Goal: Task Accomplishment & Management: Complete application form

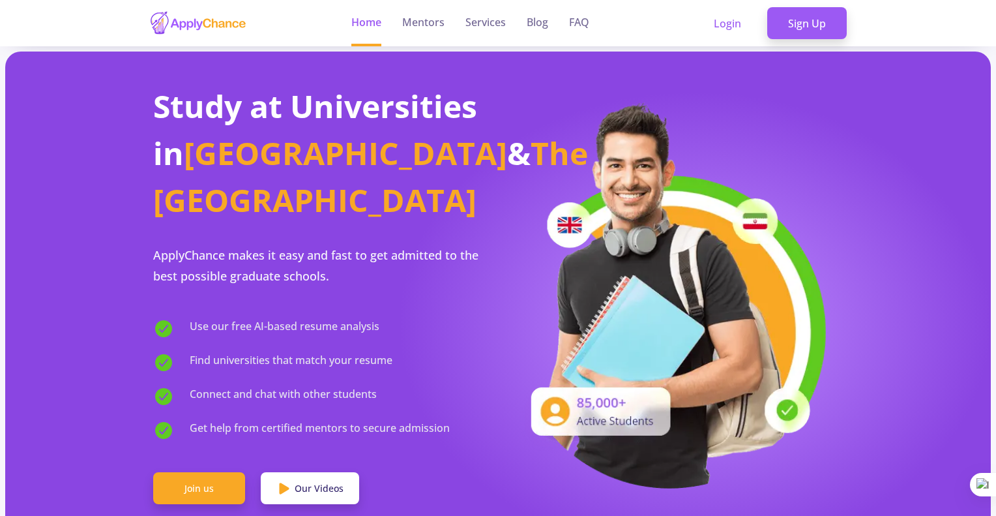
click at [786, 29] on link "Sign Up" at bounding box center [808, 23] width 80 height 33
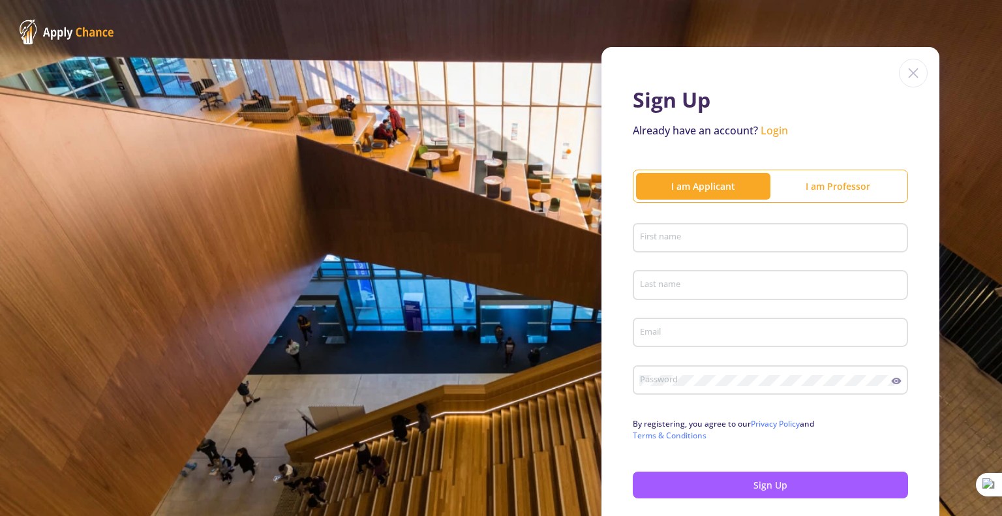
click at [846, 185] on div "I am Professor" at bounding box center [837, 186] width 134 height 14
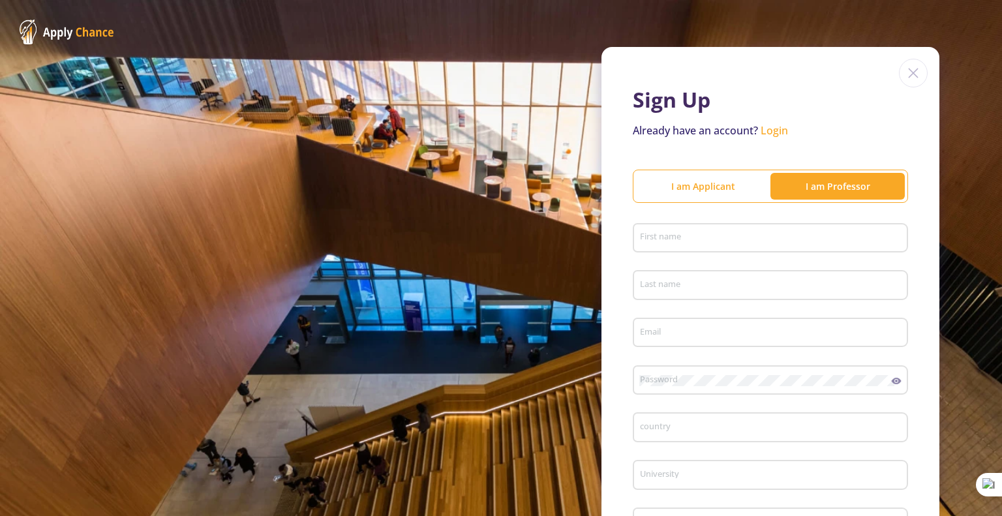
click at [681, 183] on div "I am Applicant" at bounding box center [703, 186] width 134 height 14
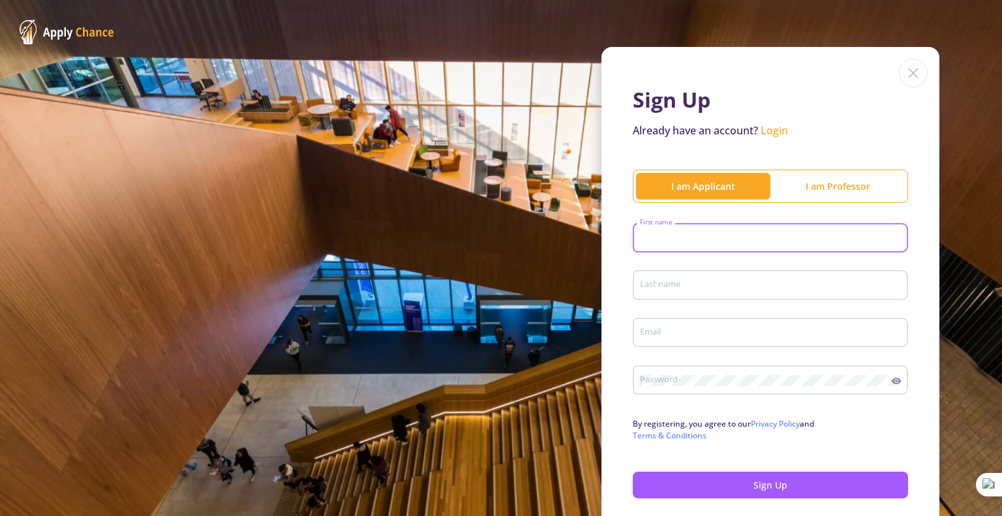
click at [683, 241] on input "First name" at bounding box center [772, 239] width 266 height 12
type input "yasaman"
click at [678, 292] on div "Last name" at bounding box center [770, 282] width 263 height 34
type input "anari"
click at [673, 330] on input "Email" at bounding box center [772, 333] width 266 height 12
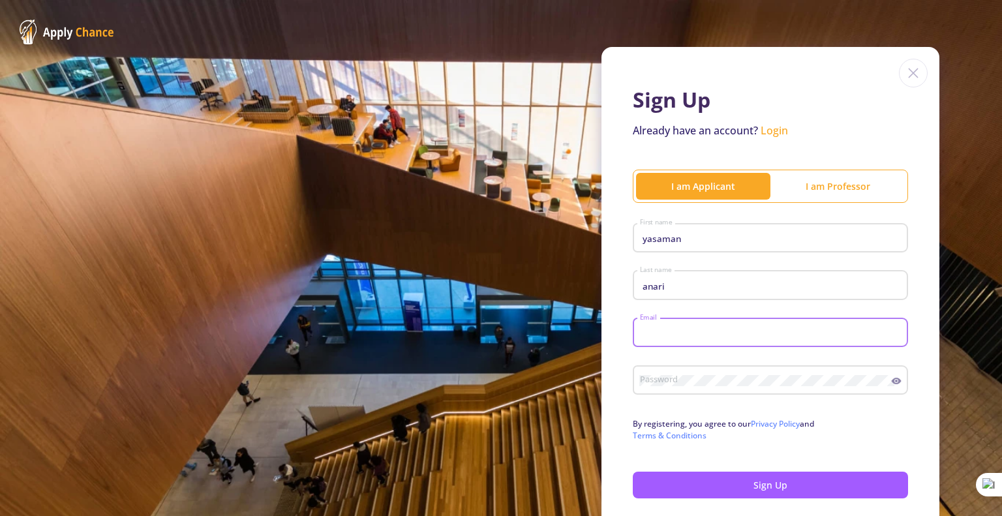
type input "[EMAIL_ADDRESS][DOMAIN_NAME]"
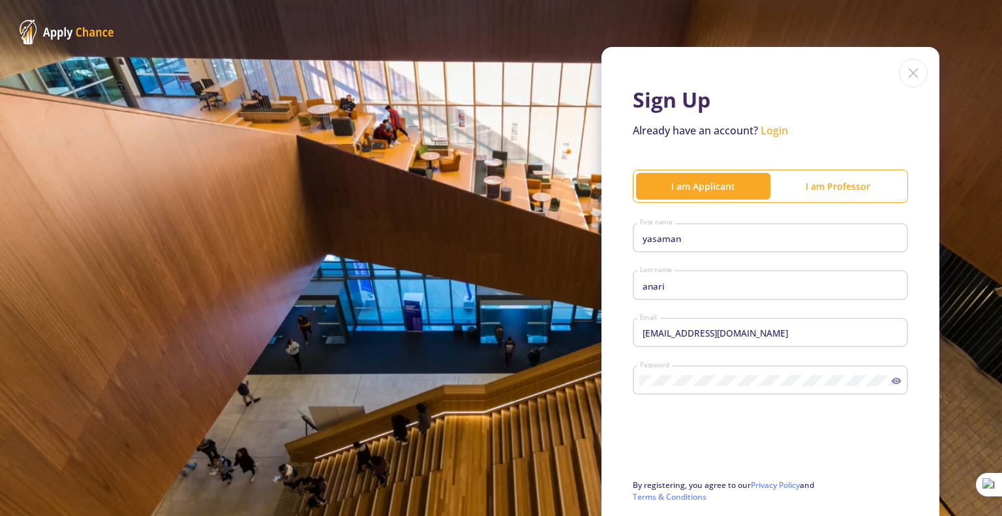
click at [891, 381] on icon at bounding box center [896, 381] width 10 height 7
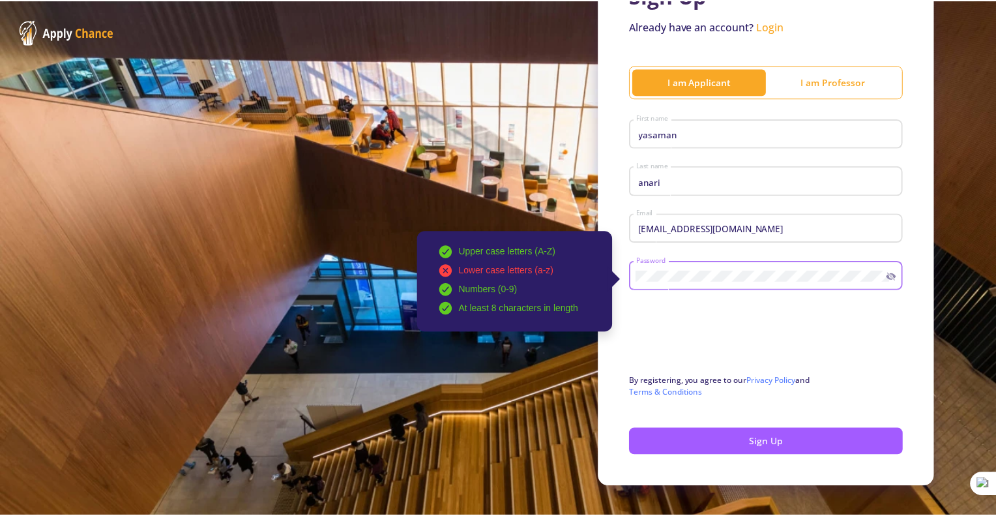
scroll to position [115, 0]
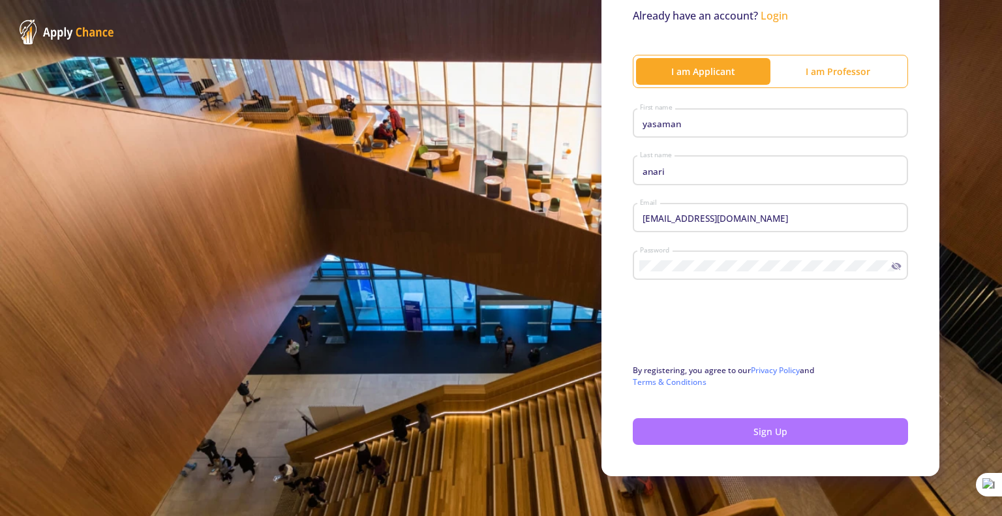
click at [726, 432] on button "Sign Up" at bounding box center [770, 431] width 275 height 27
click at [738, 422] on button "Sign Up" at bounding box center [770, 431] width 275 height 27
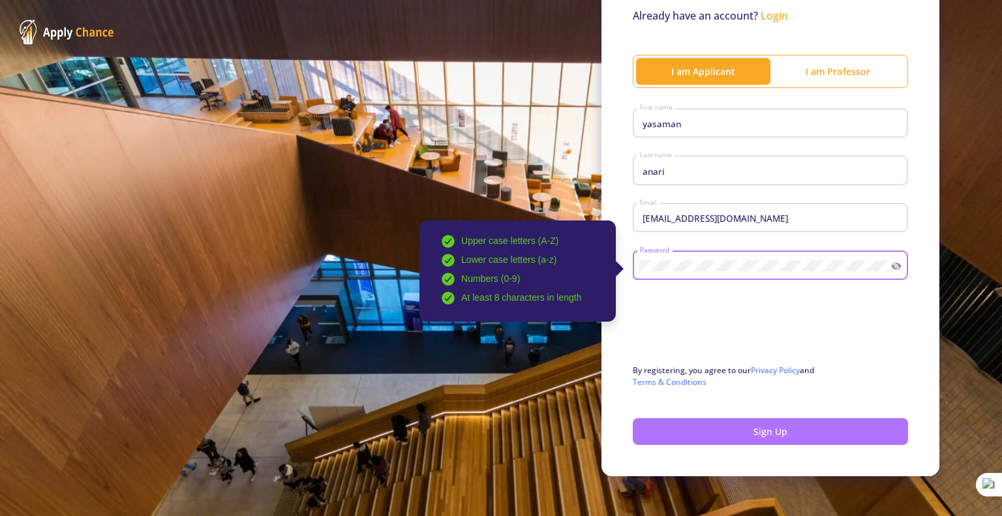
click at [722, 429] on button "Sign Up" at bounding box center [770, 431] width 275 height 27
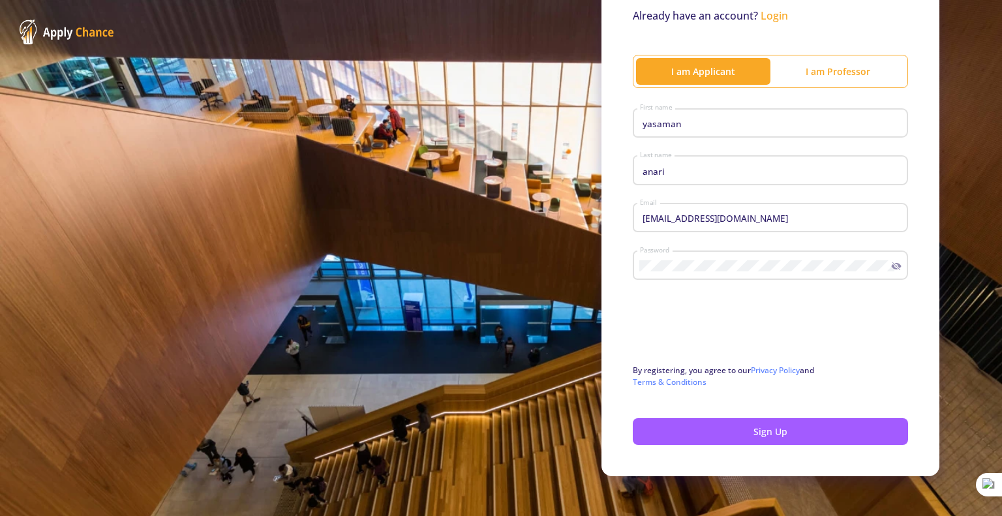
click at [769, 14] on link "Login" at bounding box center [773, 15] width 27 height 14
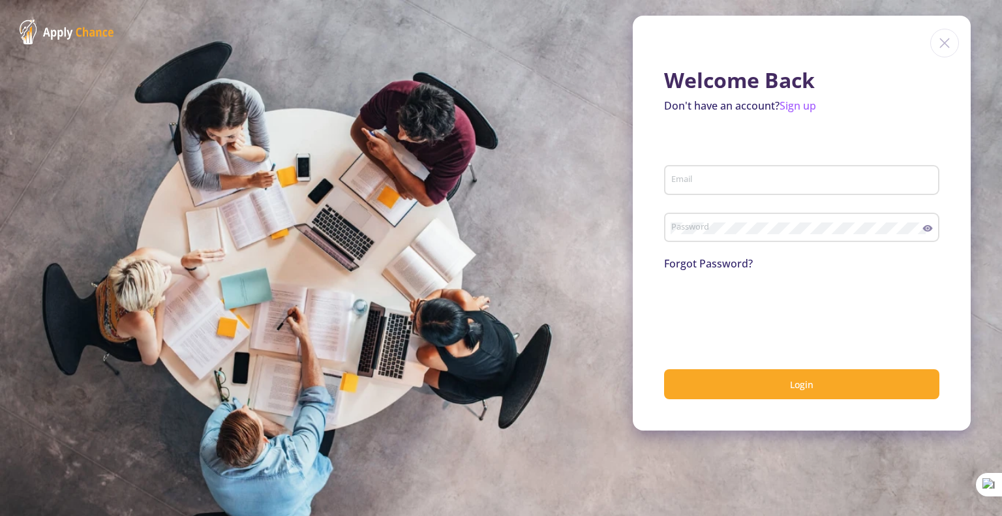
click at [744, 172] on div "Email" at bounding box center [801, 177] width 263 height 34
type input "[EMAIL_ADDRESS][DOMAIN_NAME]"
click at [715, 259] on link "Forgot Password?" at bounding box center [708, 263] width 89 height 14
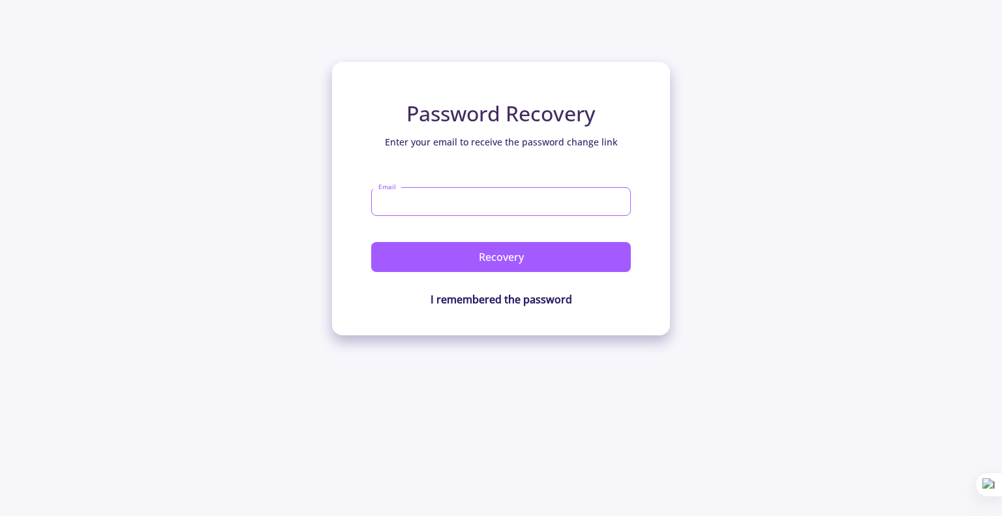
click at [473, 198] on input "Email" at bounding box center [501, 201] width 260 height 29
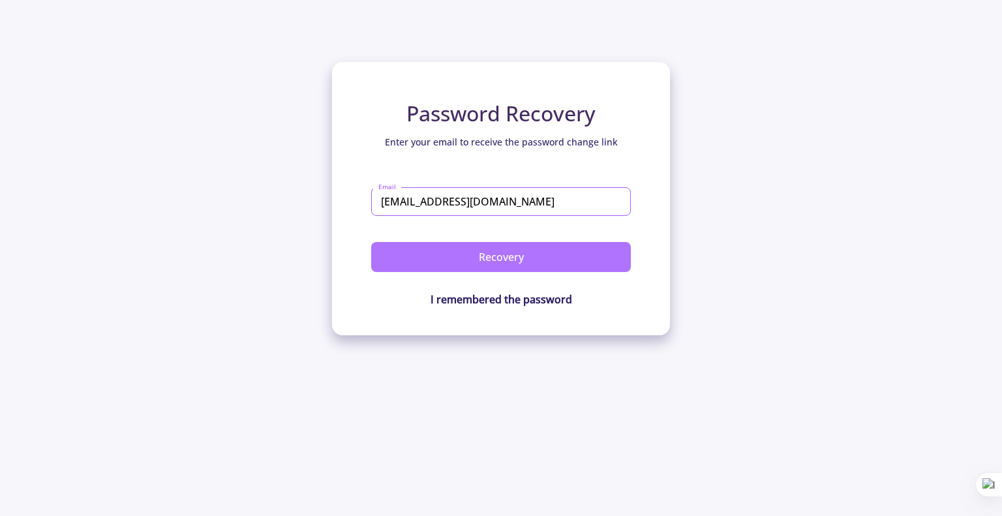
type input "[EMAIL_ADDRESS][DOMAIN_NAME]"
click at [508, 269] on button "Recovery" at bounding box center [501, 257] width 260 height 30
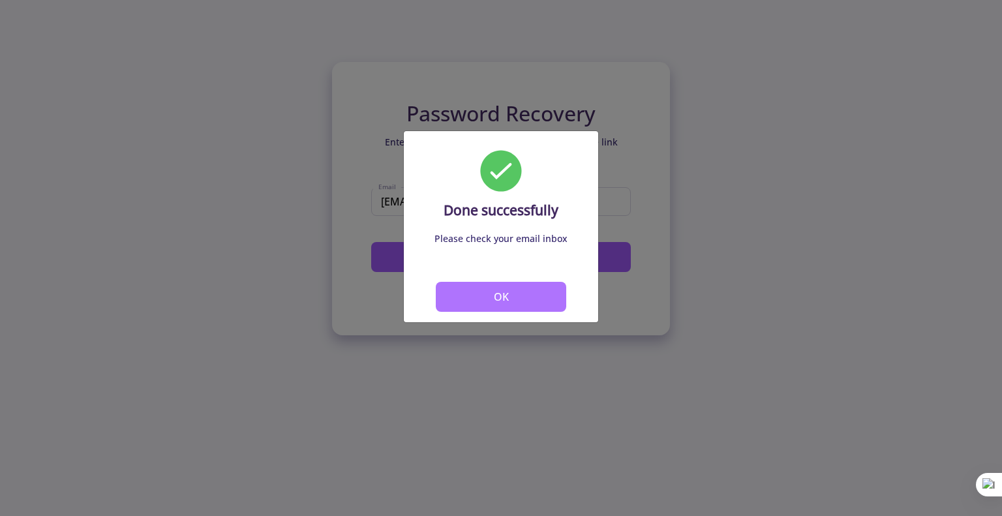
click at [483, 297] on button "OK" at bounding box center [501, 297] width 130 height 30
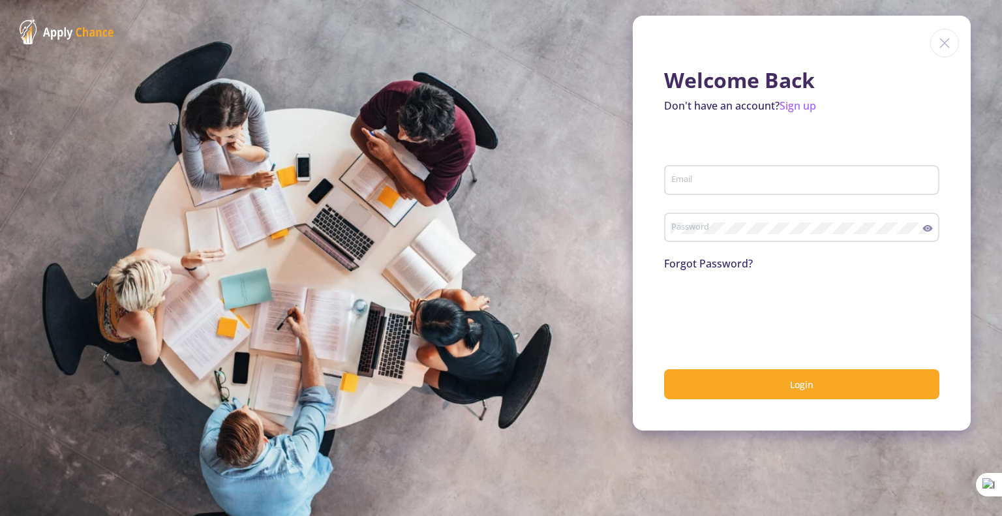
click at [714, 169] on div "Email" at bounding box center [801, 177] width 263 height 34
type input "[EMAIL_ADDRESS][DOMAIN_NAME]"
click at [664, 369] on button "Login" at bounding box center [801, 384] width 275 height 31
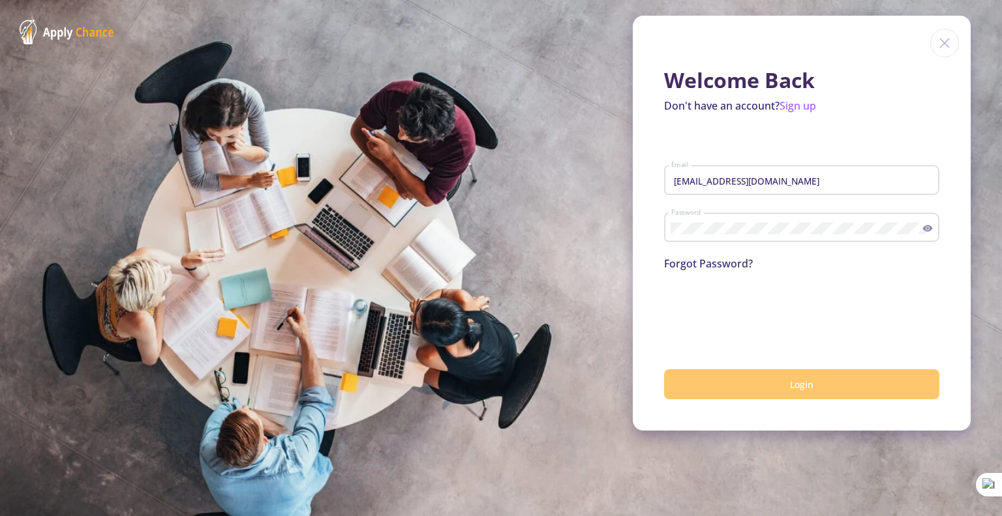
click at [751, 378] on button "Login" at bounding box center [801, 384] width 275 height 31
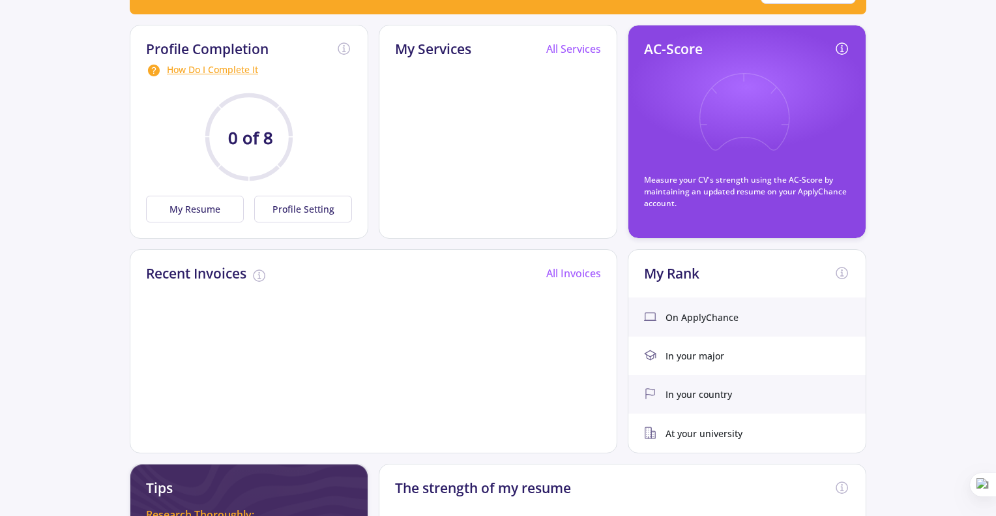
scroll to position [130, 0]
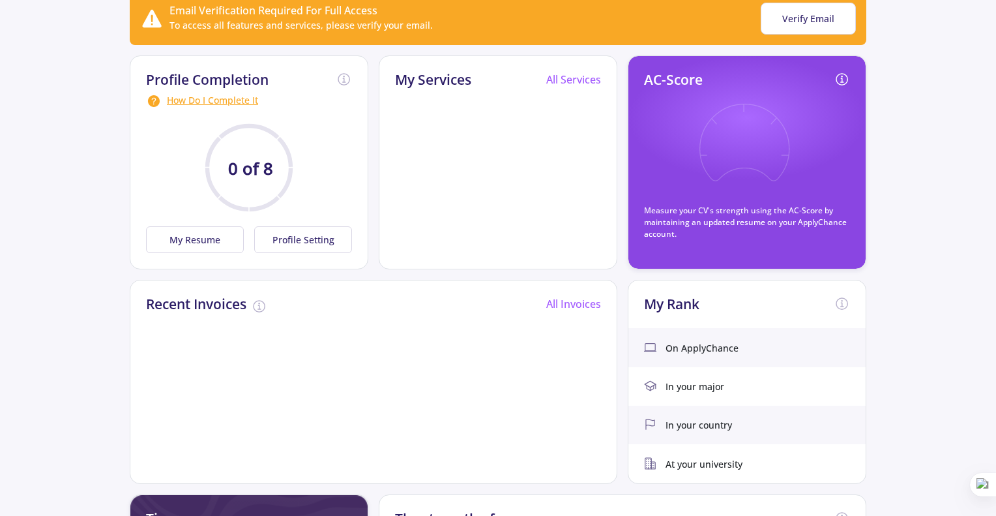
click at [717, 345] on span "On ApplyChance" at bounding box center [702, 348] width 73 height 14
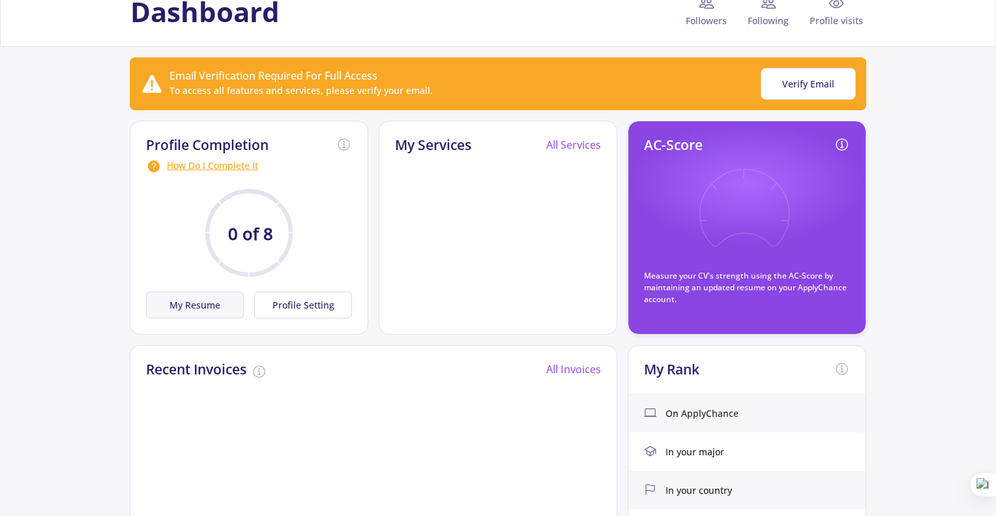
click at [226, 293] on button "My Resume" at bounding box center [195, 304] width 98 height 27
